Goal: Task Accomplishment & Management: Complete application form

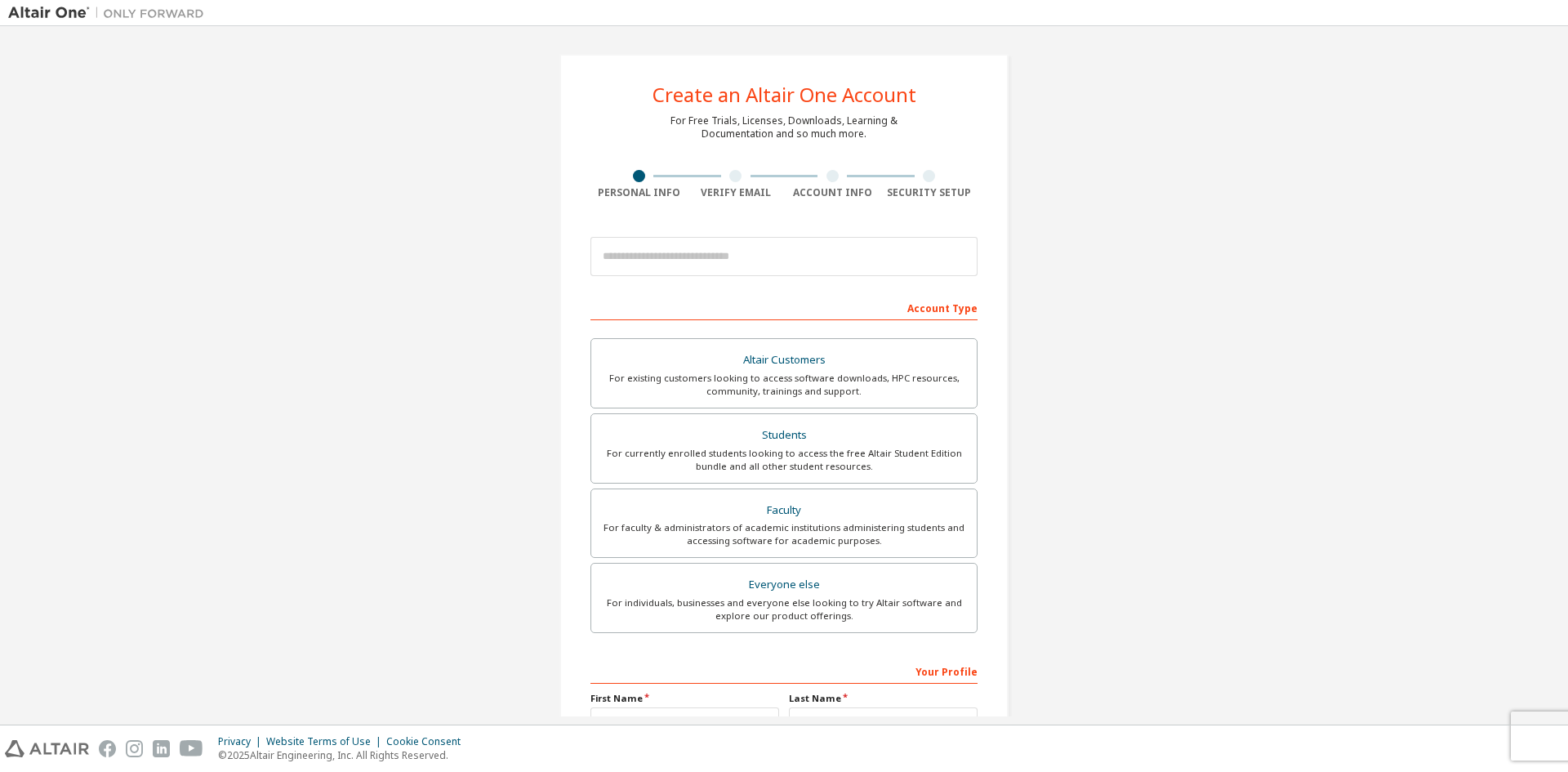
scroll to position [183, 0]
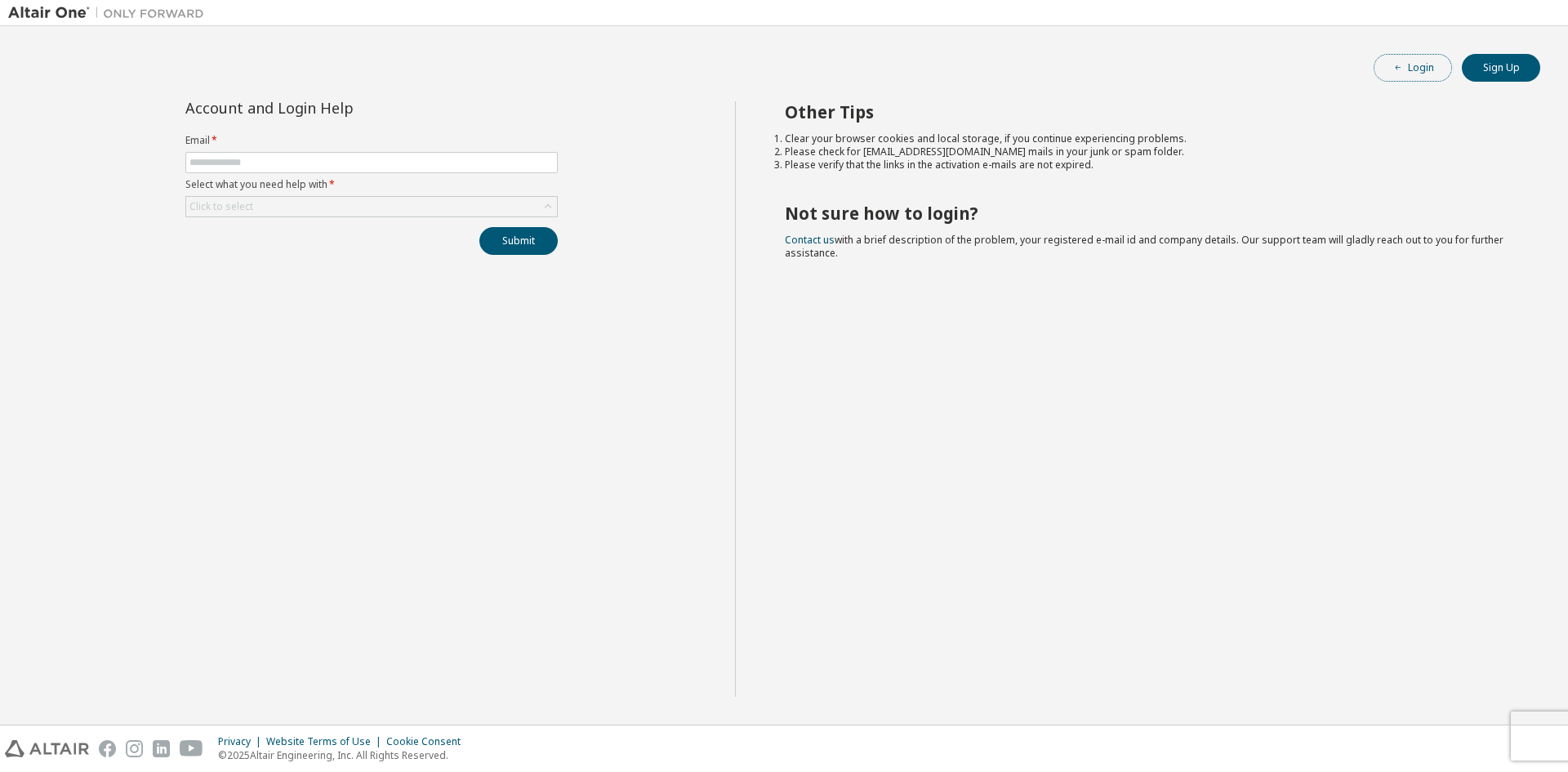
click at [1438, 81] on button "Login" at bounding box center [1412, 68] width 78 height 28
